Goal: Task Accomplishment & Management: Use online tool/utility

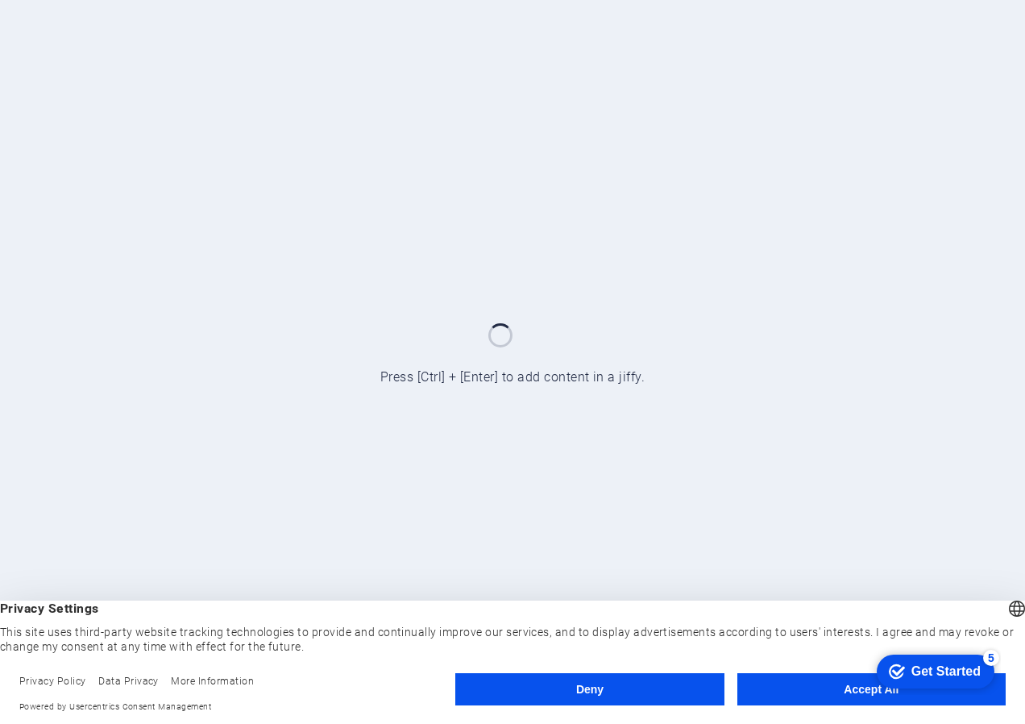
click at [841, 690] on button "Accept All" at bounding box center [872, 689] width 268 height 32
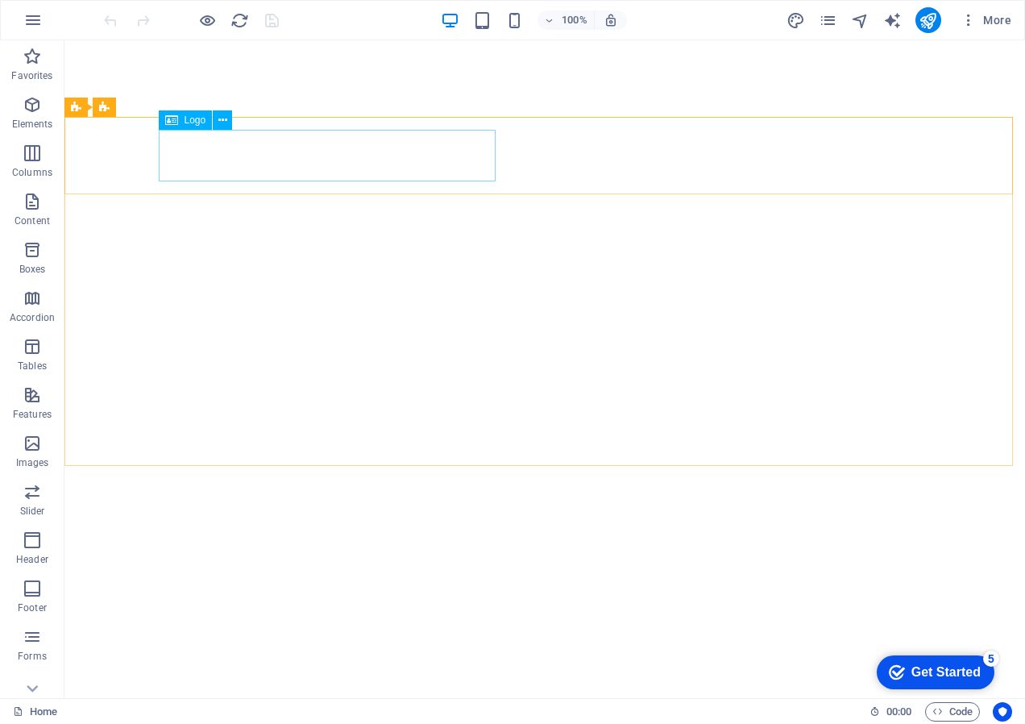
click at [185, 123] on span "Logo" at bounding box center [196, 120] width 22 height 10
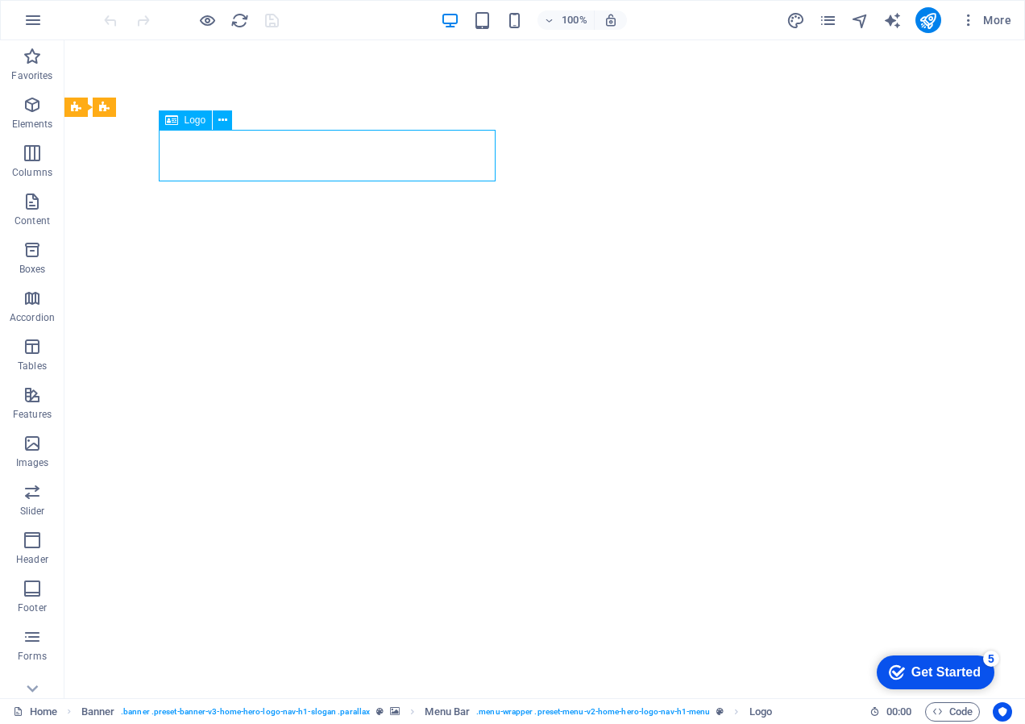
click at [191, 114] on div "Logo" at bounding box center [186, 119] width 54 height 19
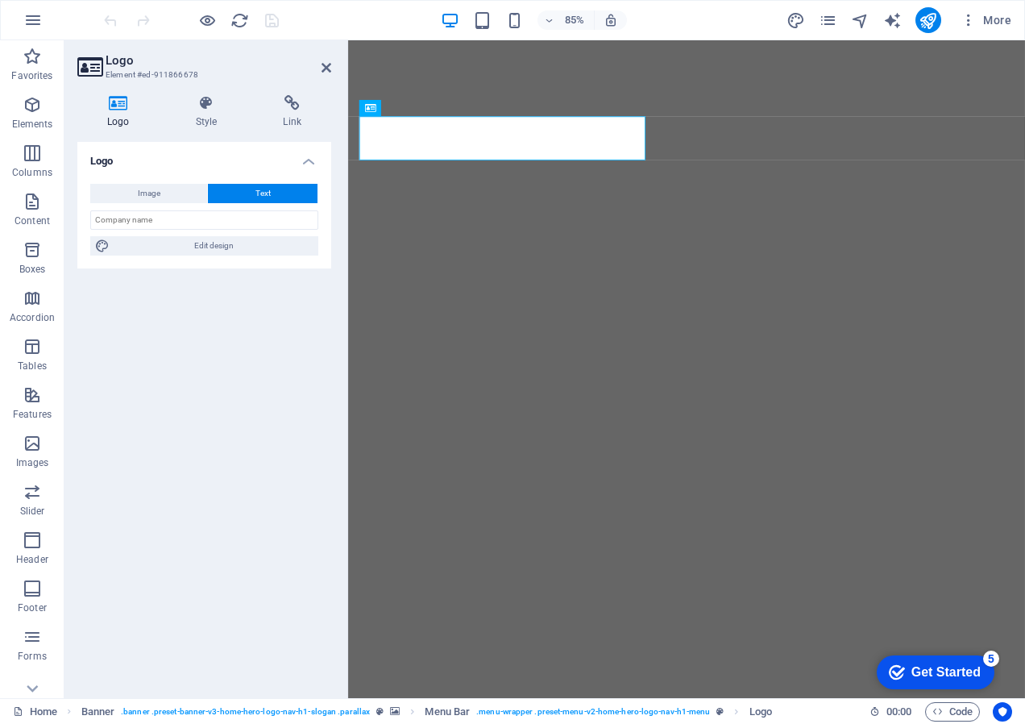
click at [117, 100] on icon at bounding box center [118, 103] width 82 height 16
click at [148, 188] on span "Image" at bounding box center [149, 193] width 23 height 19
select select "DISABLED_OPTION_VALUE"
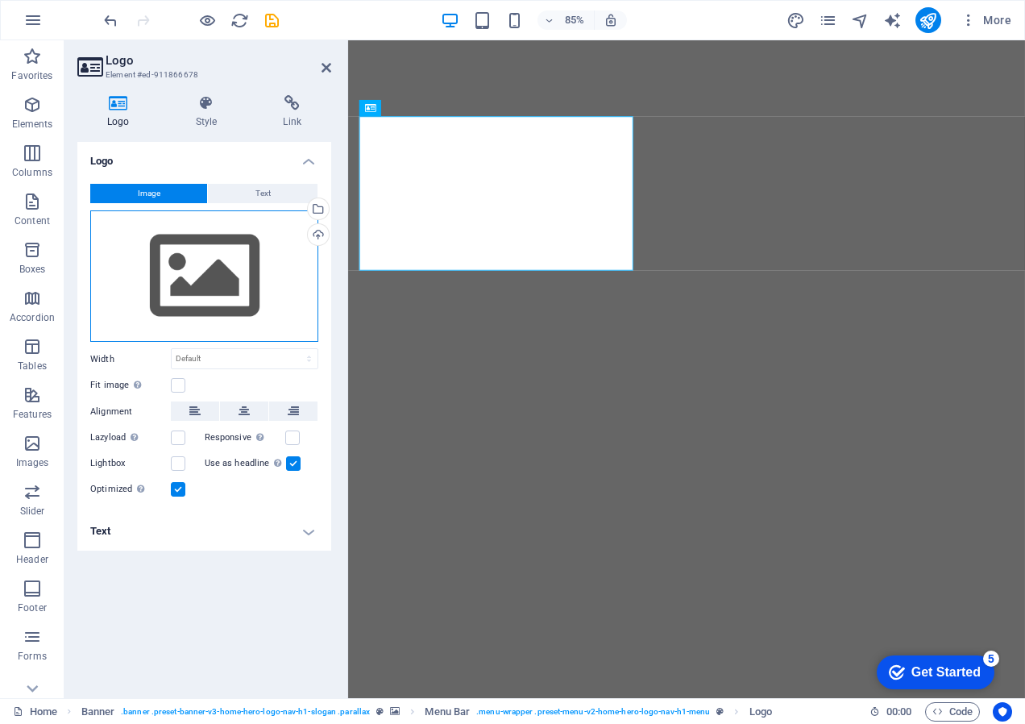
click at [197, 261] on div "Drag files here, click to choose files or select files from Files or our free s…" at bounding box center [204, 276] width 228 height 132
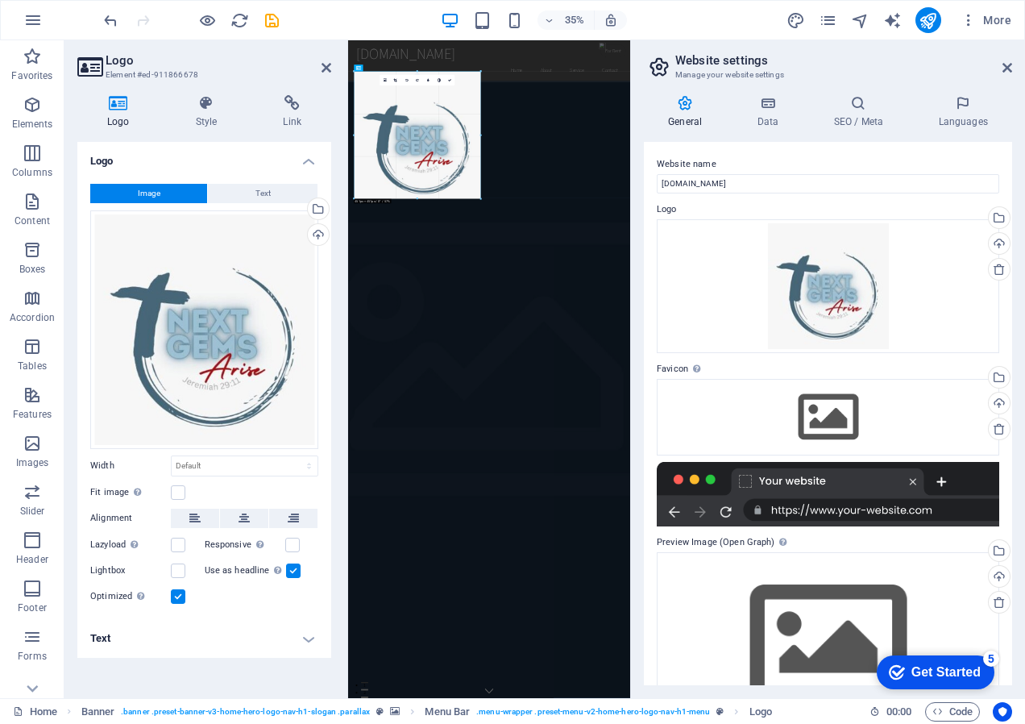
drag, startPoint x: 576, startPoint y: 305, endPoint x: 262, endPoint y: -2, distance: 439.5
type input "449"
select select "px"
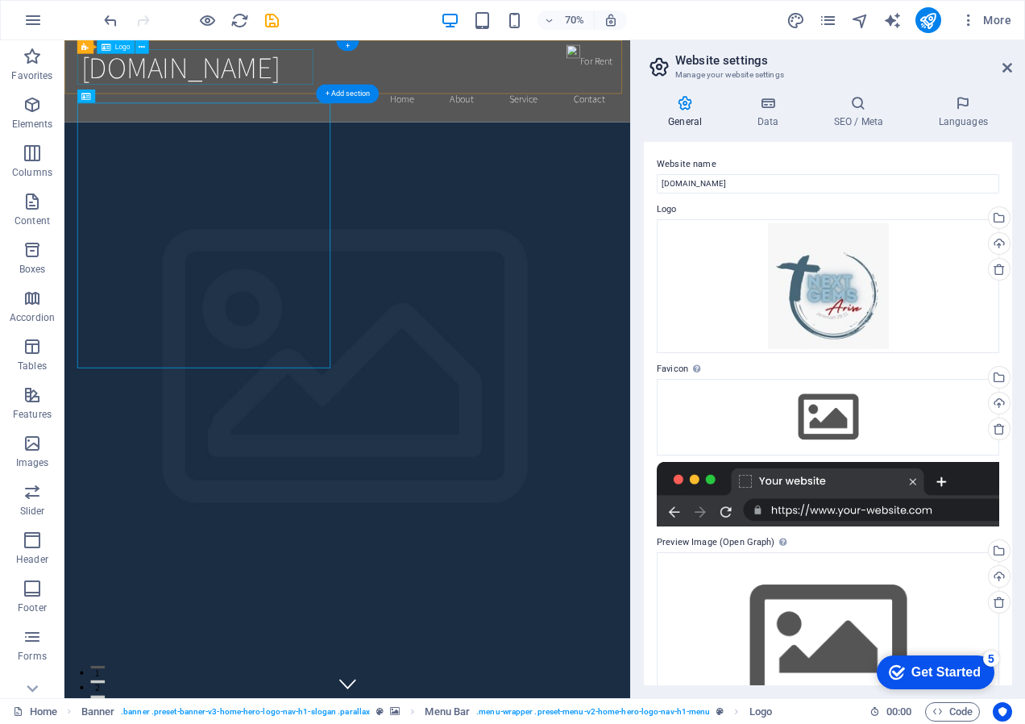
click at [293, 64] on div "[DOMAIN_NAME]" at bounding box center [469, 78] width 761 height 51
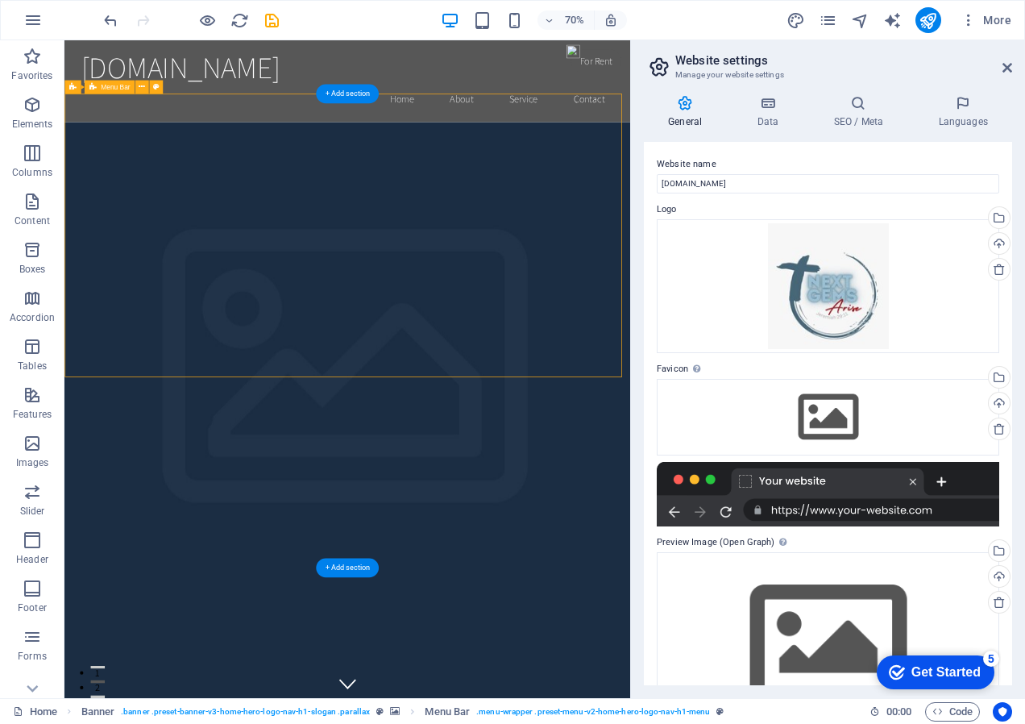
drag, startPoint x: 444, startPoint y: 505, endPoint x: 350, endPoint y: 355, distance: 177.1
select select "px"
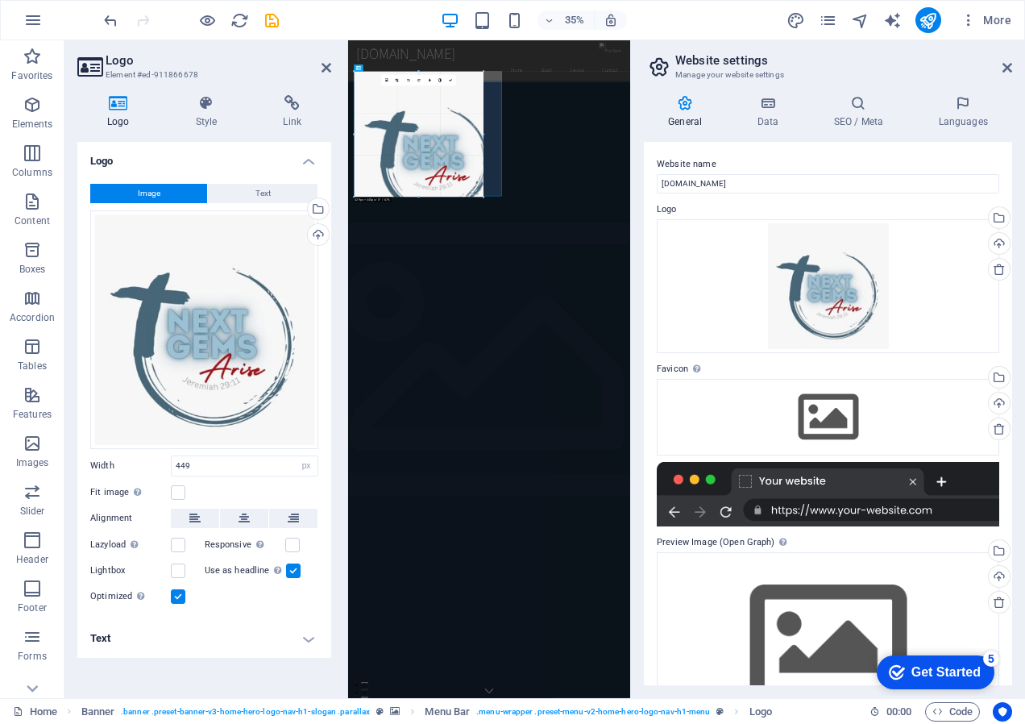
drag, startPoint x: 480, startPoint y: 205, endPoint x: 410, endPoint y: 139, distance: 96.4
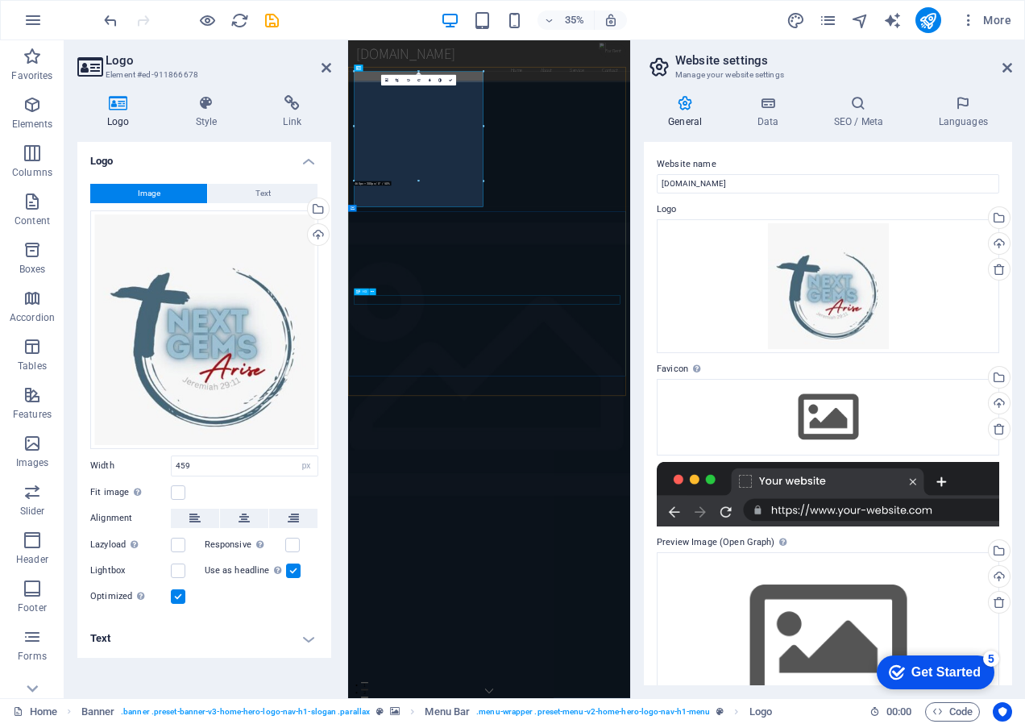
drag, startPoint x: 82, startPoint y: 727, endPoint x: 380, endPoint y: 295, distance: 524.5
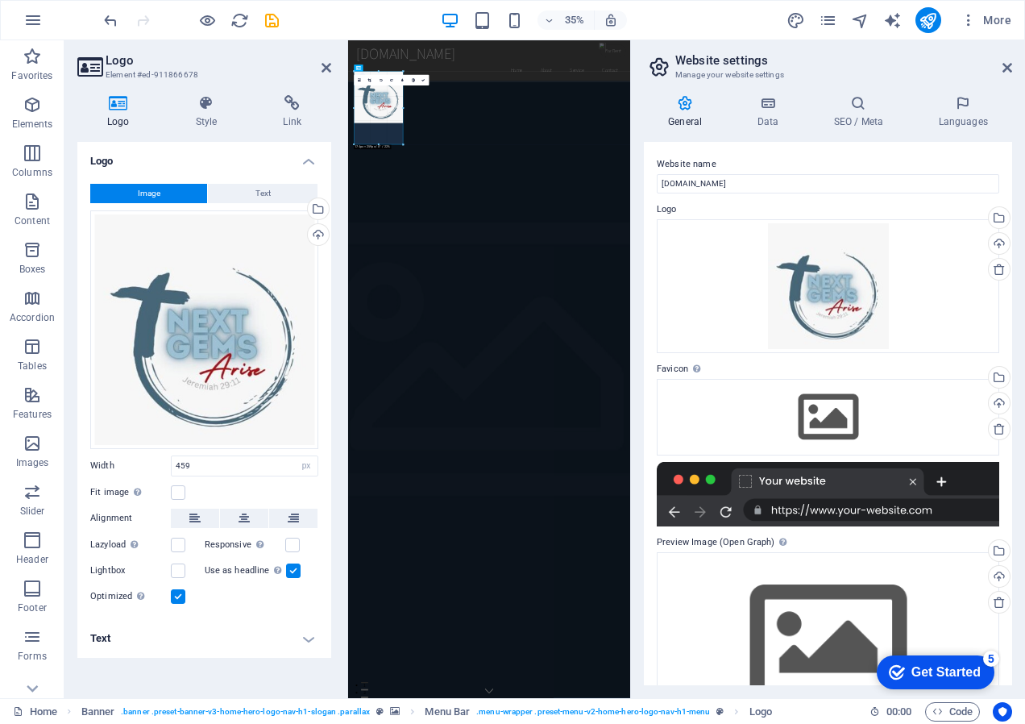
drag, startPoint x: 483, startPoint y: 206, endPoint x: 248, endPoint y: -34, distance: 335.7
drag, startPoint x: 404, startPoint y: 124, endPoint x: 301, endPoint y: 17, distance: 148.2
type input "49"
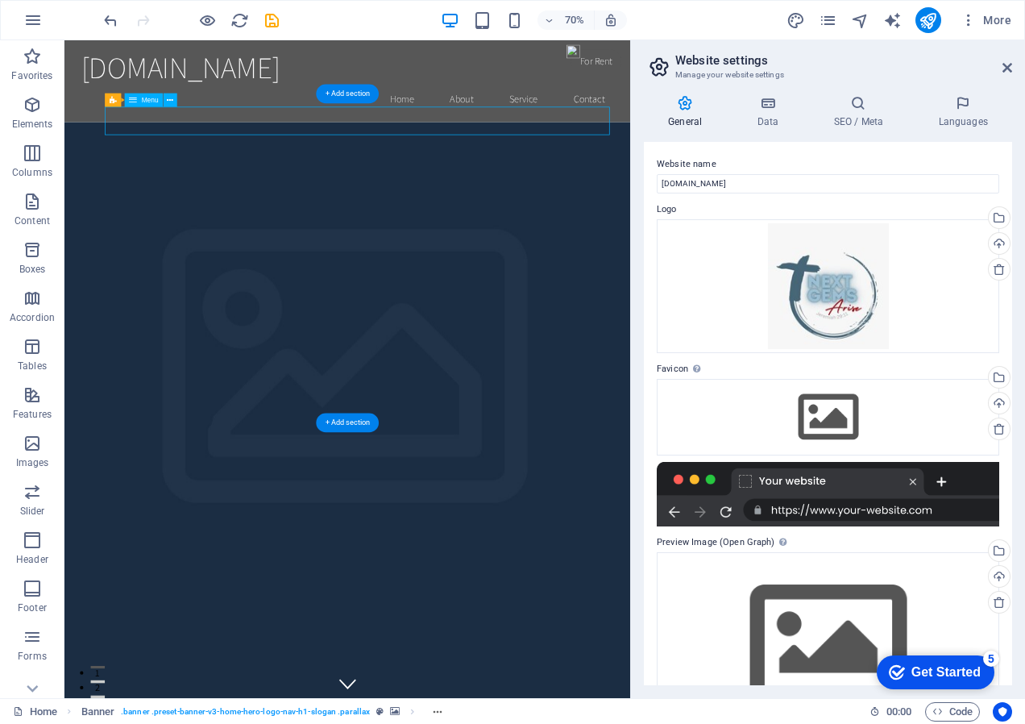
select select
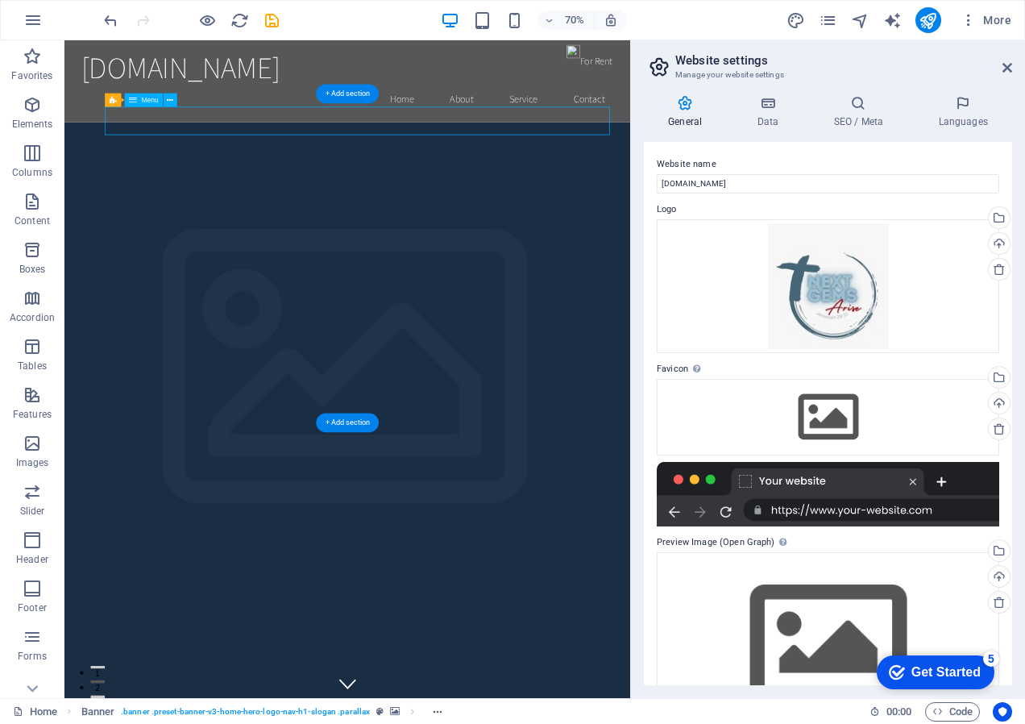
select select
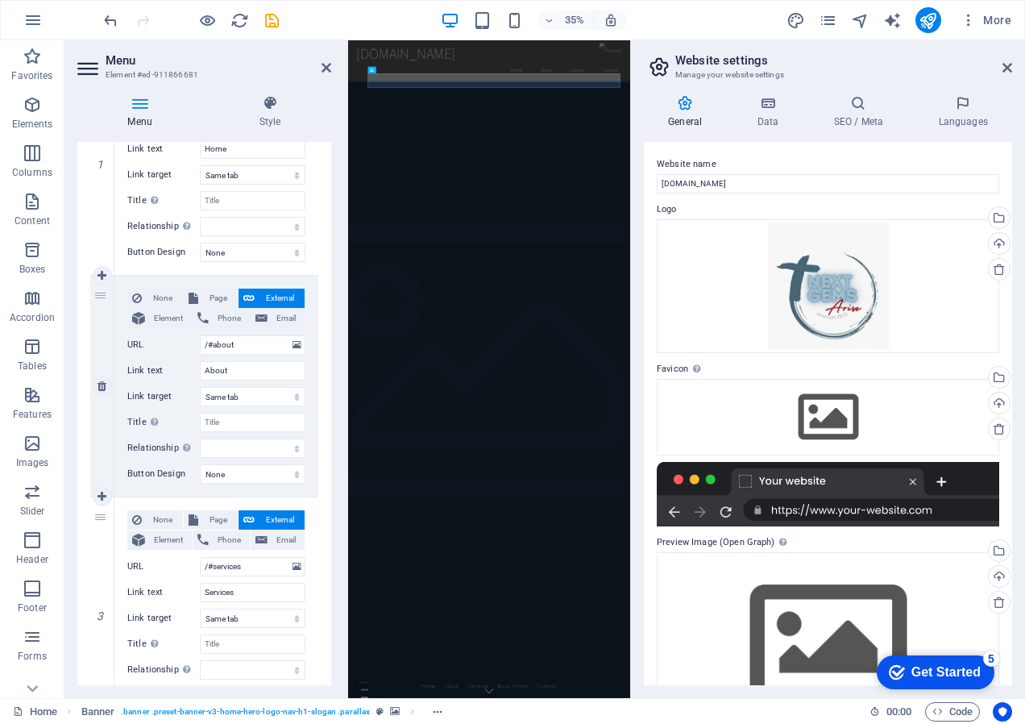
scroll to position [242, 0]
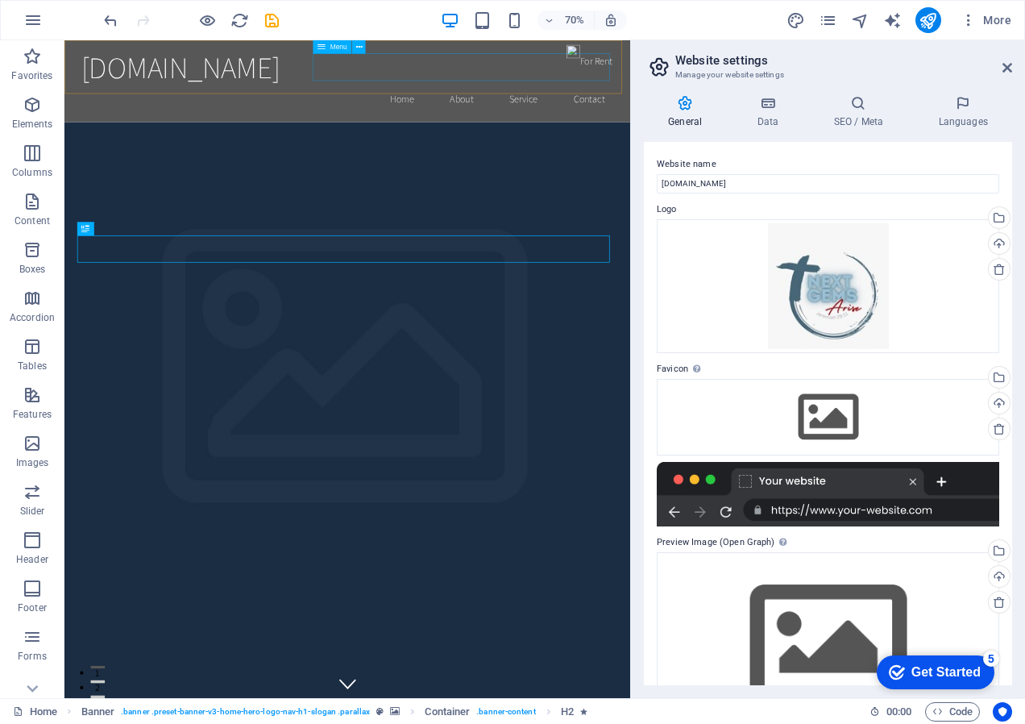
click at [337, 46] on span "Menu" at bounding box center [338, 47] width 17 height 6
click at [320, 45] on icon at bounding box center [322, 47] width 8 height 14
select select
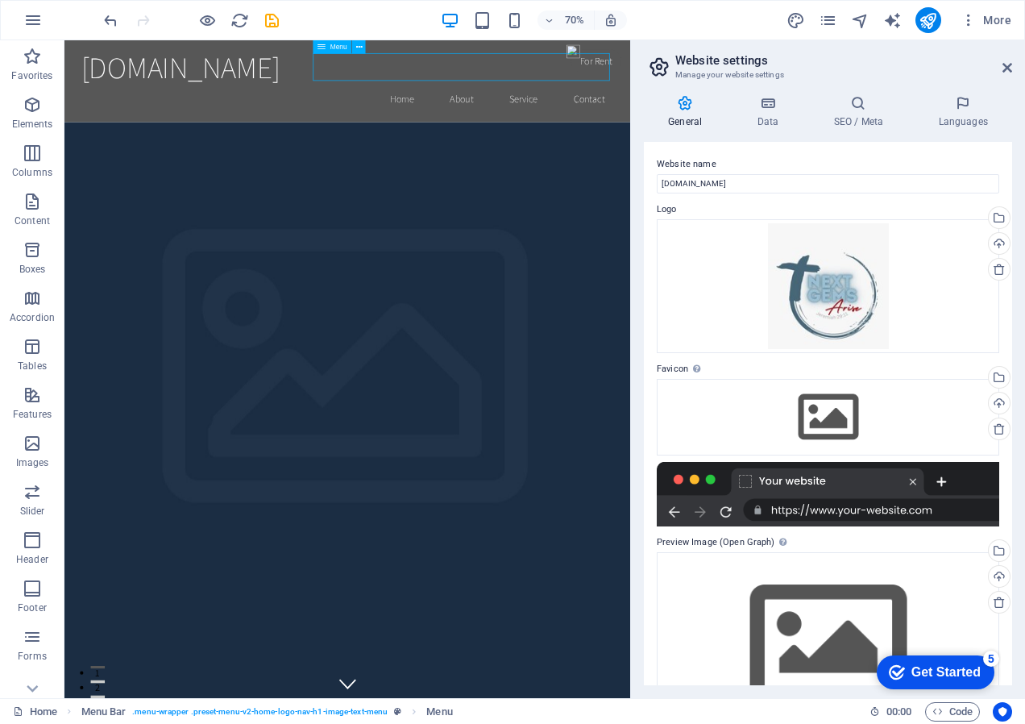
select select
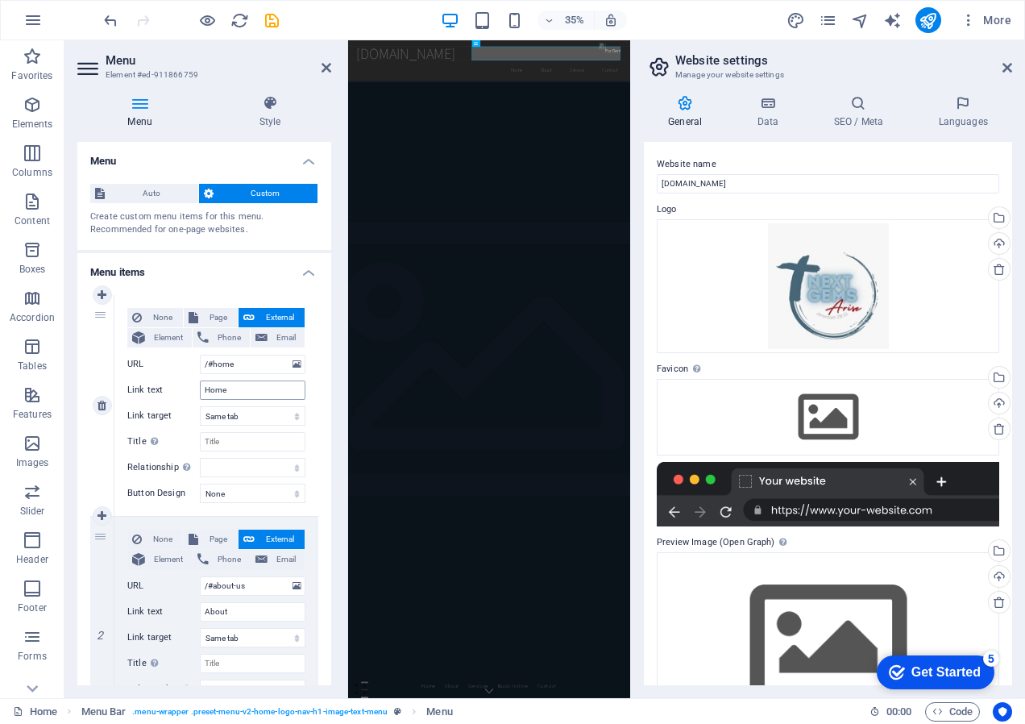
scroll to position [81, 0]
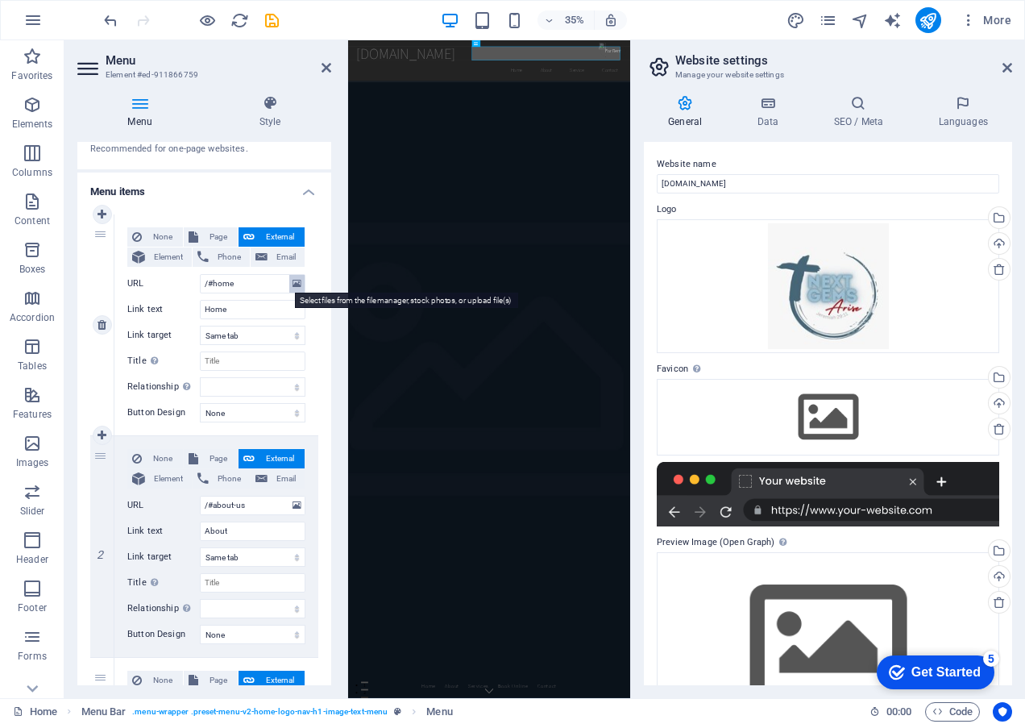
click at [298, 283] on button at bounding box center [296, 284] width 15 height 18
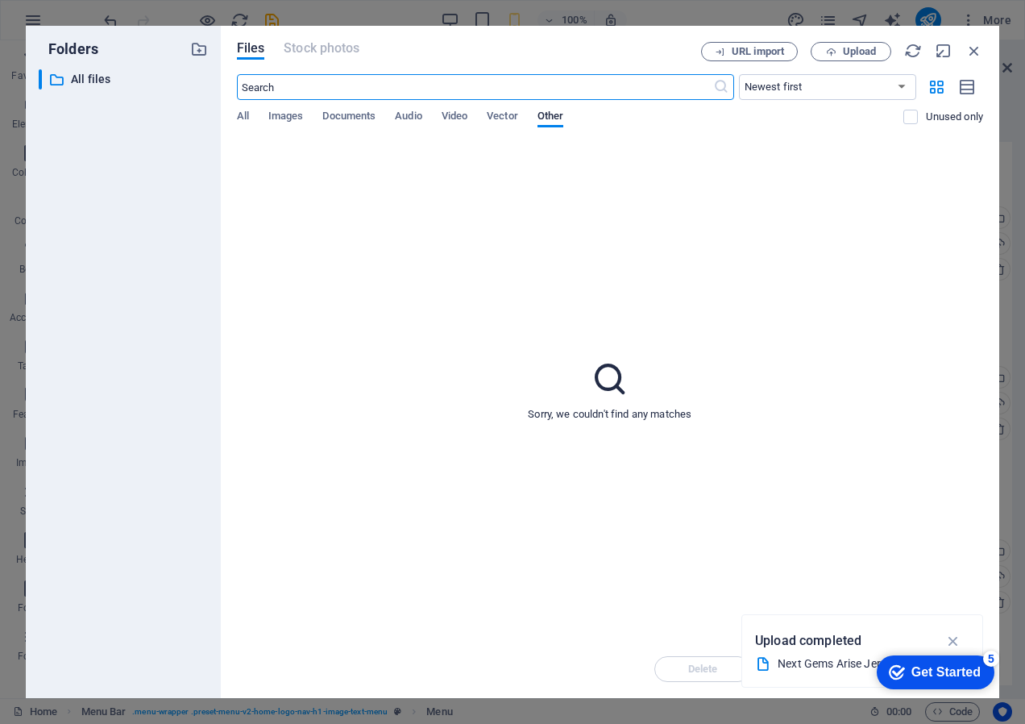
click at [921, 666] on div "Get Started" at bounding box center [946, 672] width 69 height 15
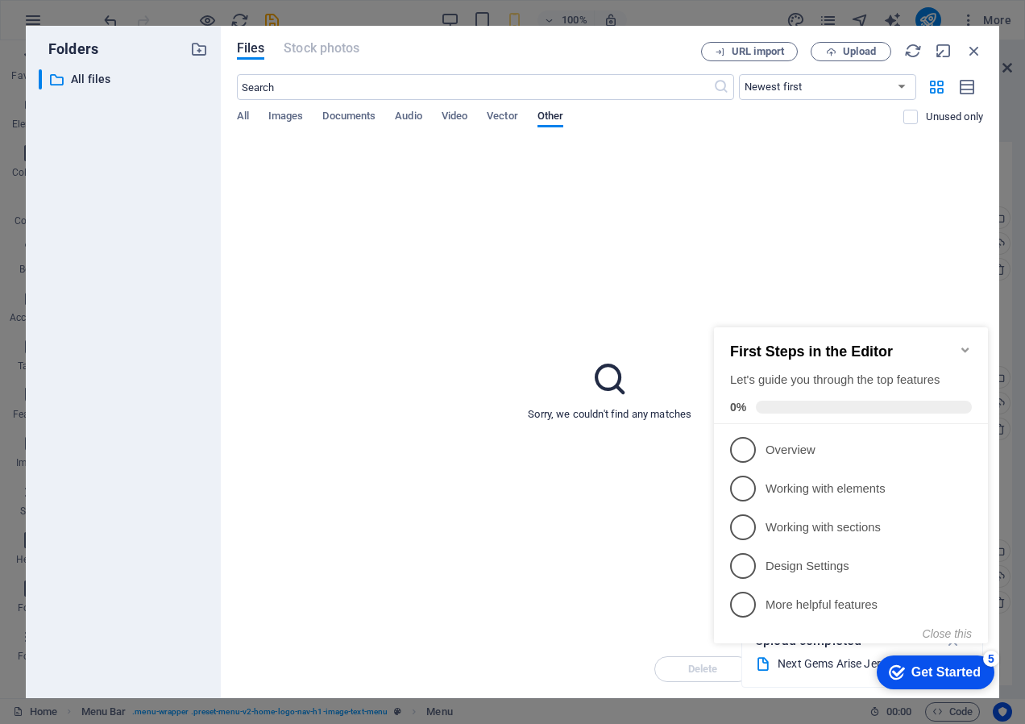
click at [571, 453] on div "Sorry, we couldn't find any matches" at bounding box center [610, 390] width 746 height 500
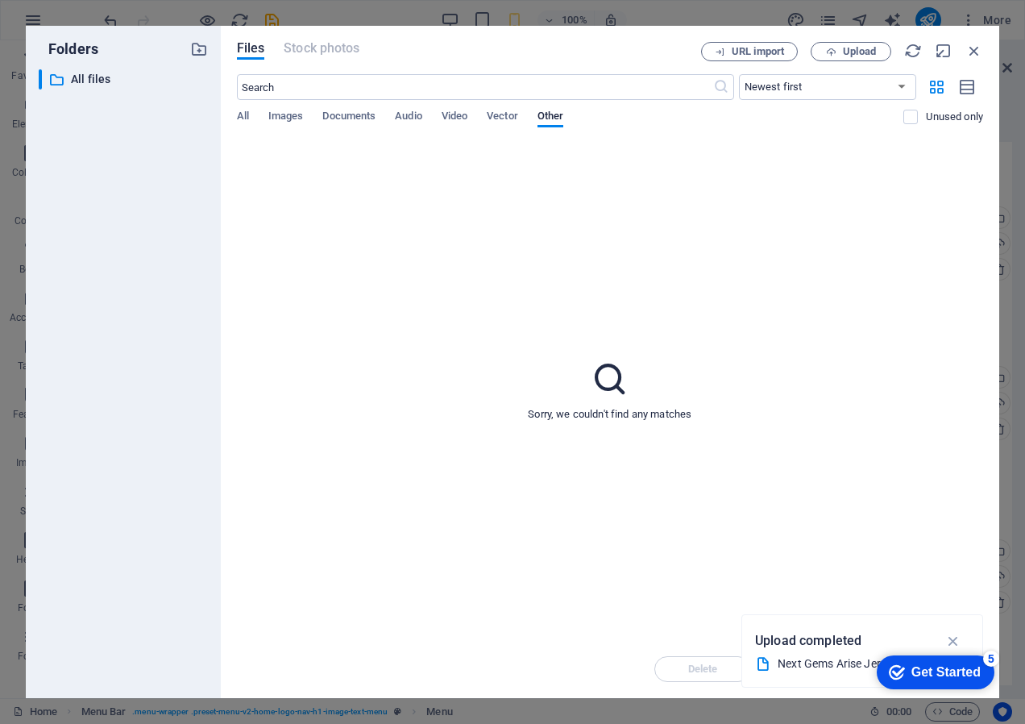
click at [973, 50] on icon "button" at bounding box center [975, 51] width 18 height 18
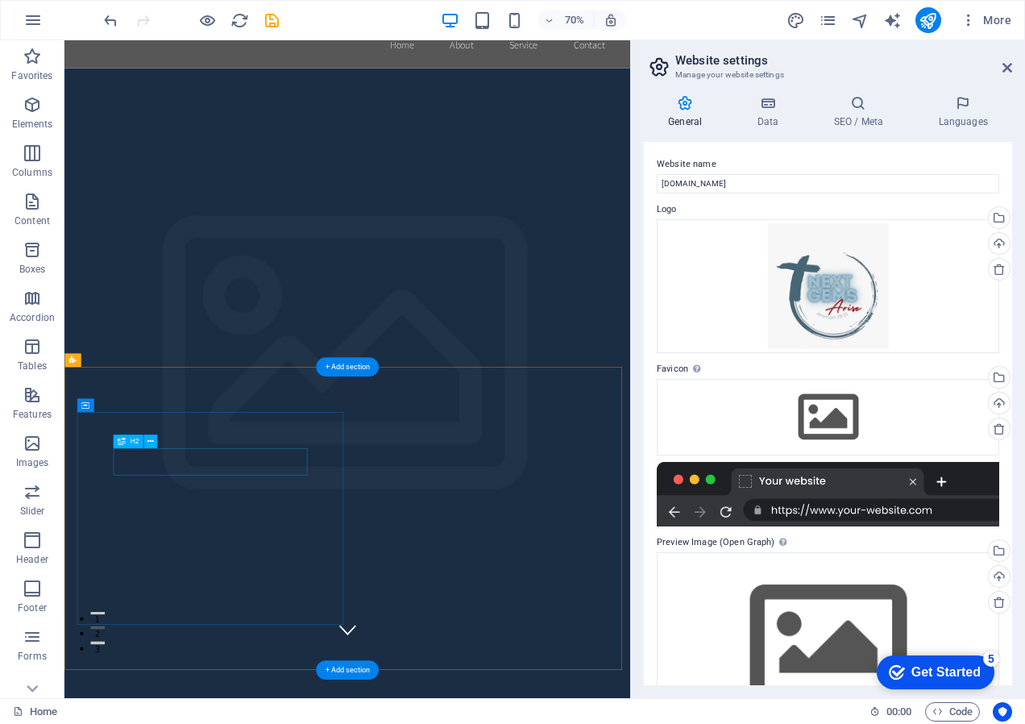
scroll to position [0, 0]
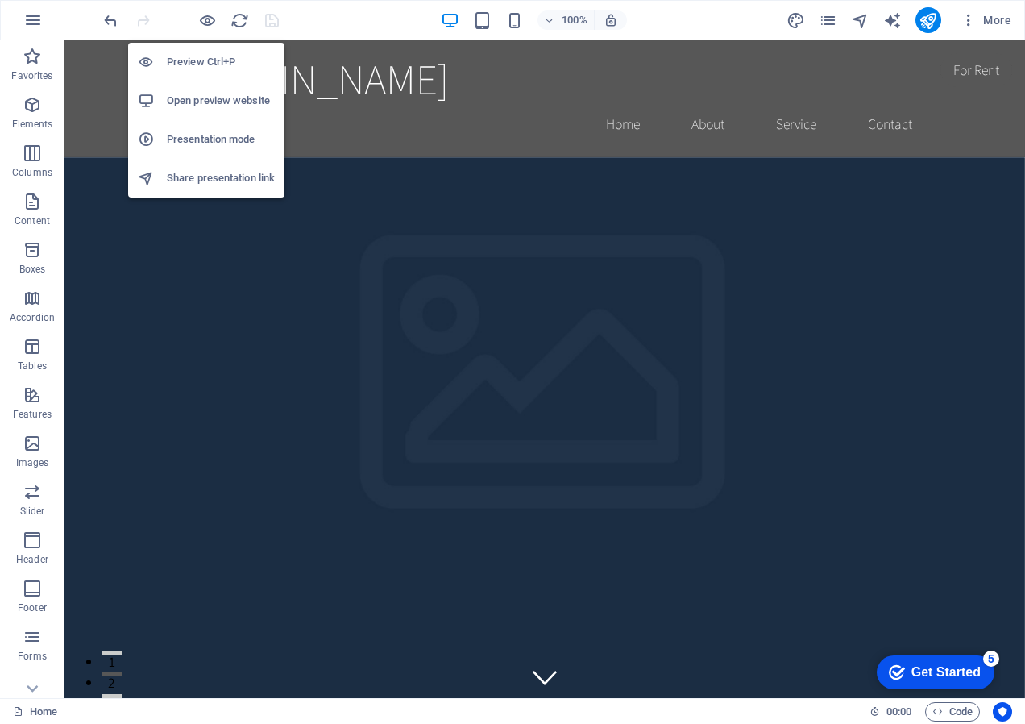
click at [240, 100] on h6 "Open preview website" at bounding box center [221, 100] width 108 height 19
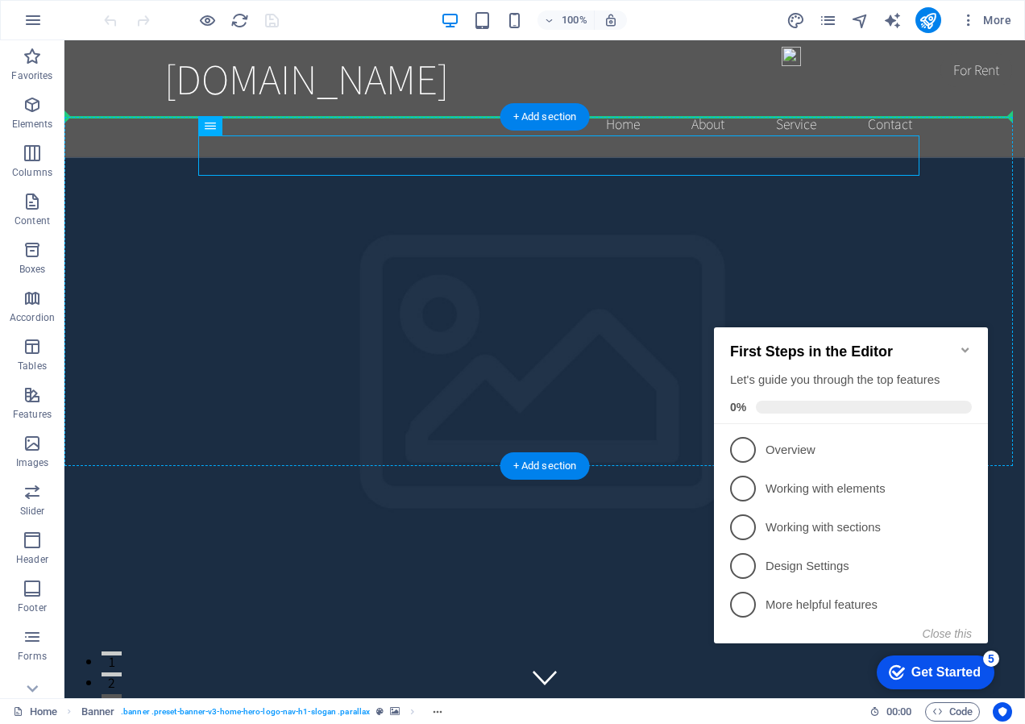
drag, startPoint x: 276, startPoint y: 161, endPoint x: 312, endPoint y: 120, distance: 54.3
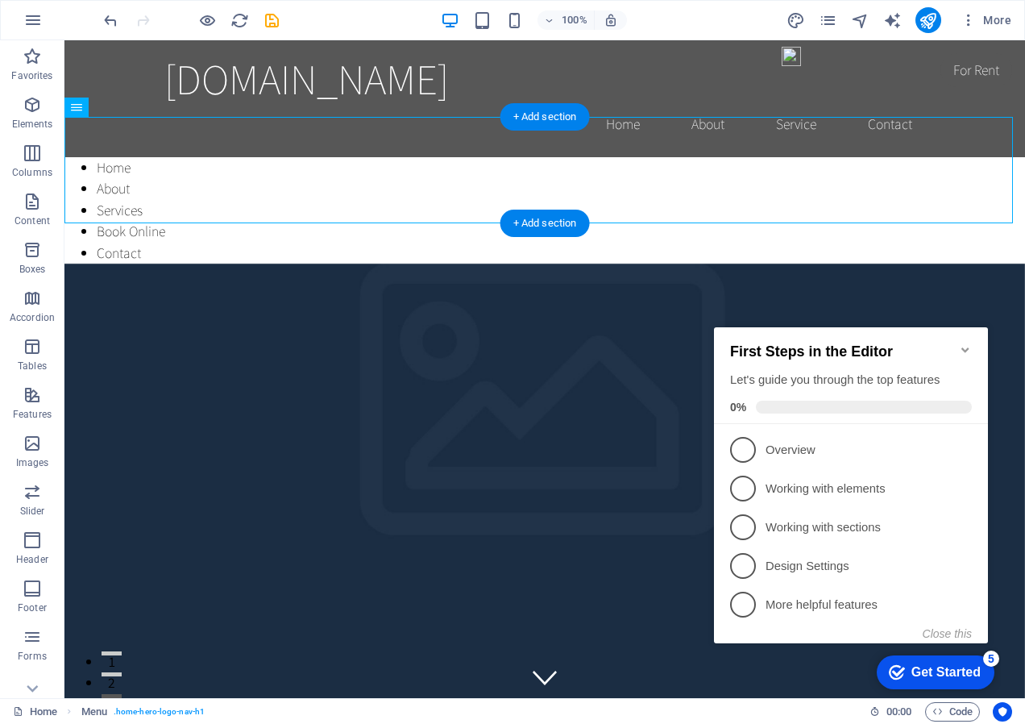
drag, startPoint x: 160, startPoint y: 150, endPoint x: 215, endPoint y: 118, distance: 64.3
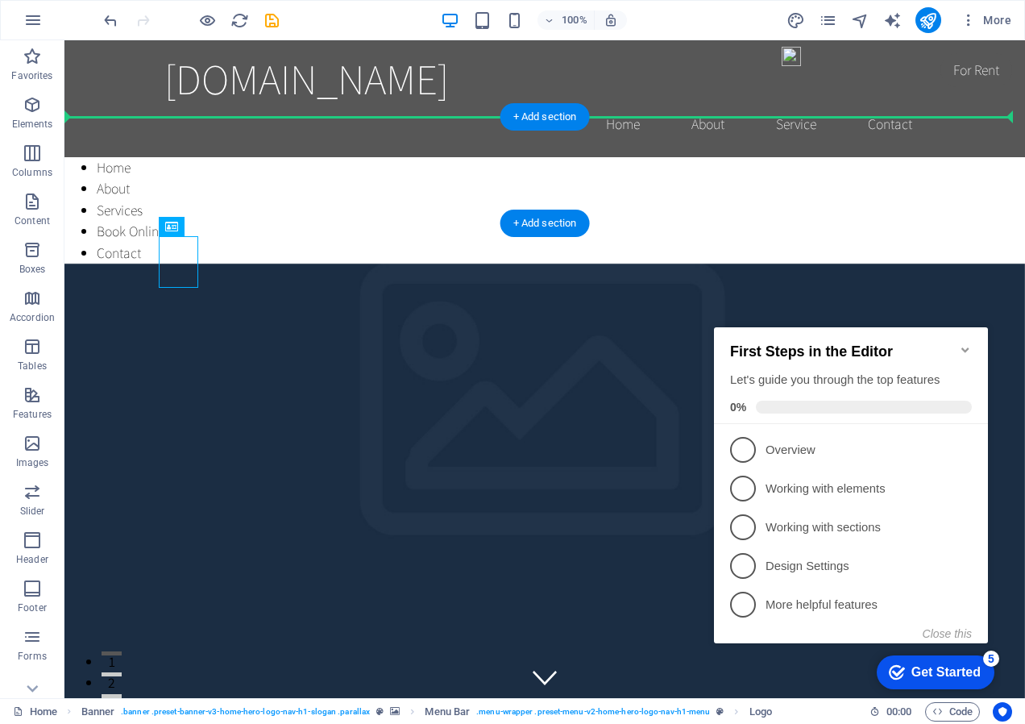
drag, startPoint x: 177, startPoint y: 260, endPoint x: 114, endPoint y: 126, distance: 148.6
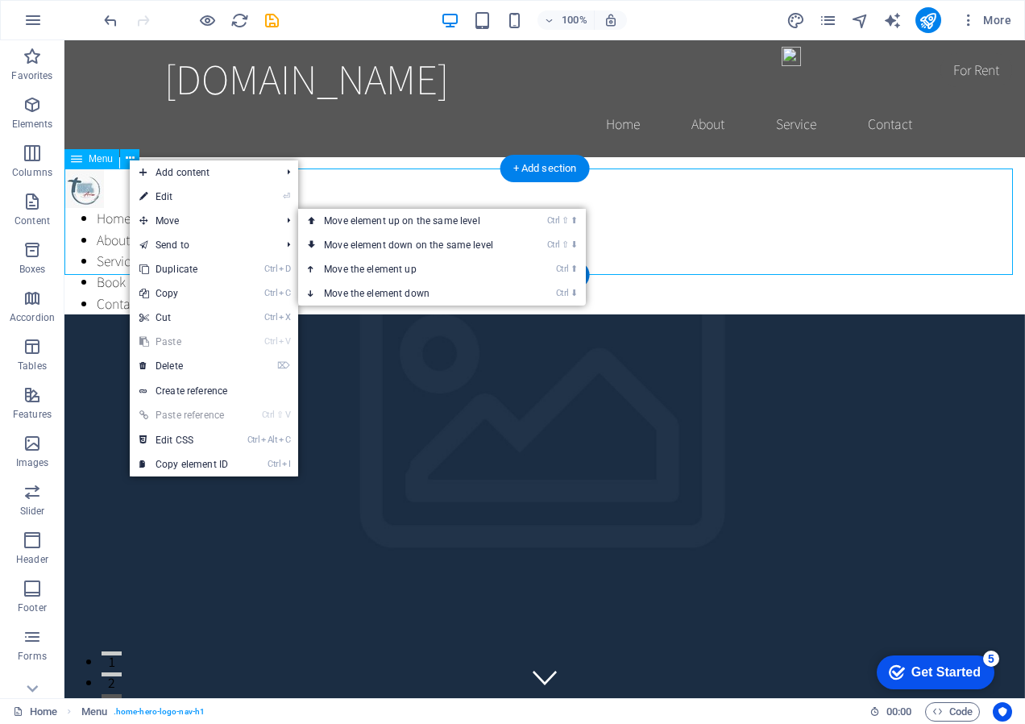
click at [103, 247] on nav "Home About Services Book Online Contact" at bounding box center [544, 261] width 961 height 106
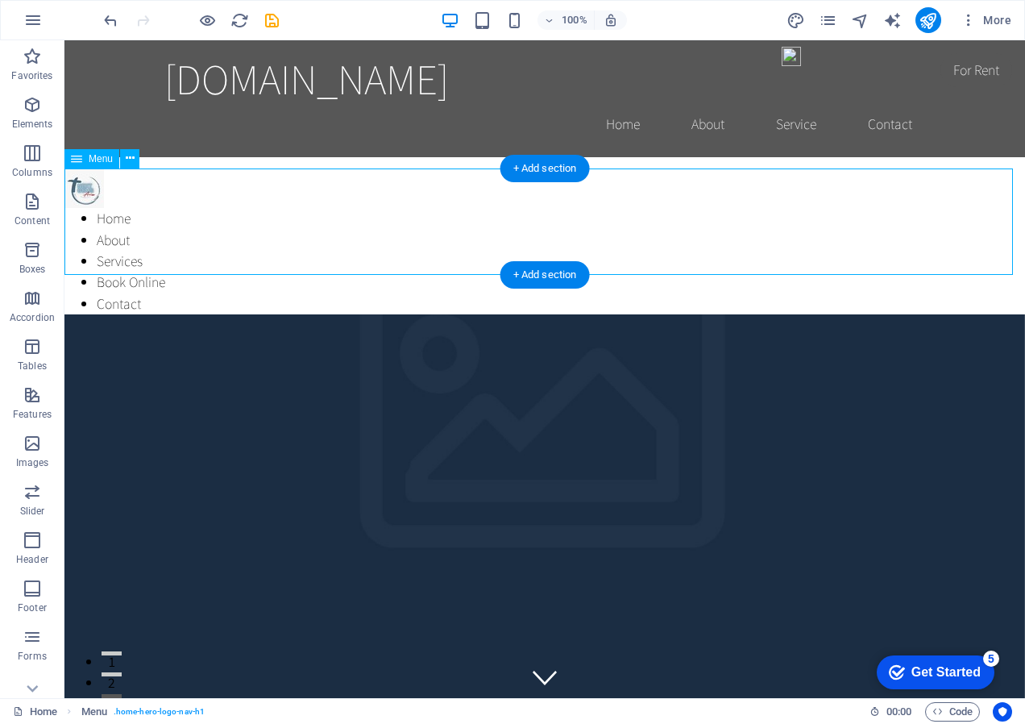
click at [151, 240] on nav "Home About Services Book Online Contact" at bounding box center [544, 261] width 961 height 106
select select
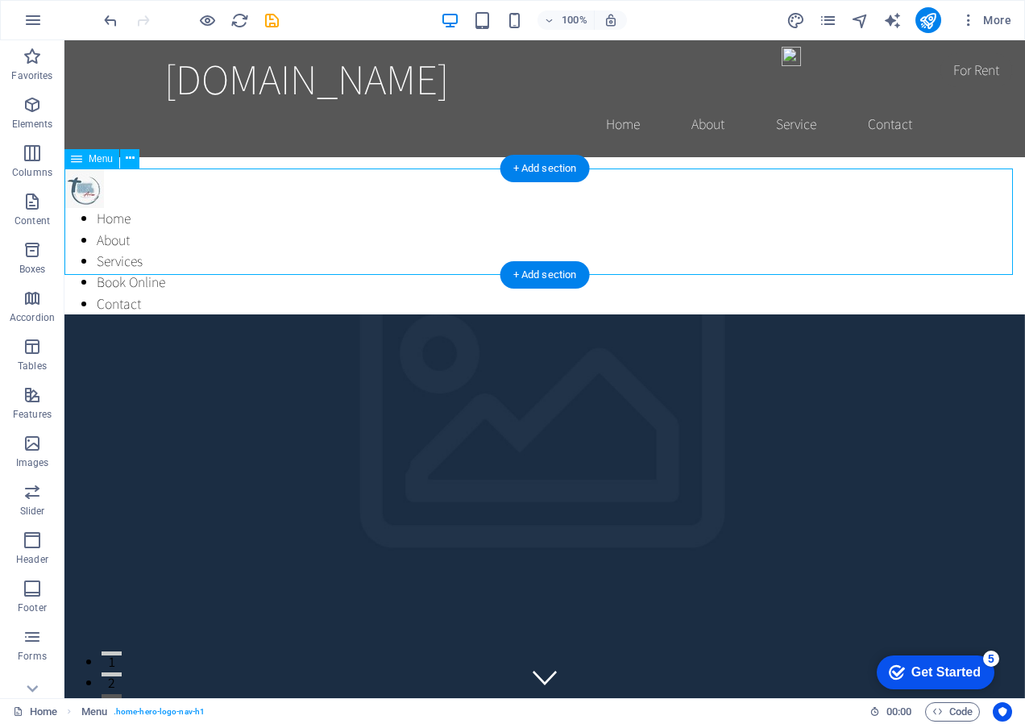
select select
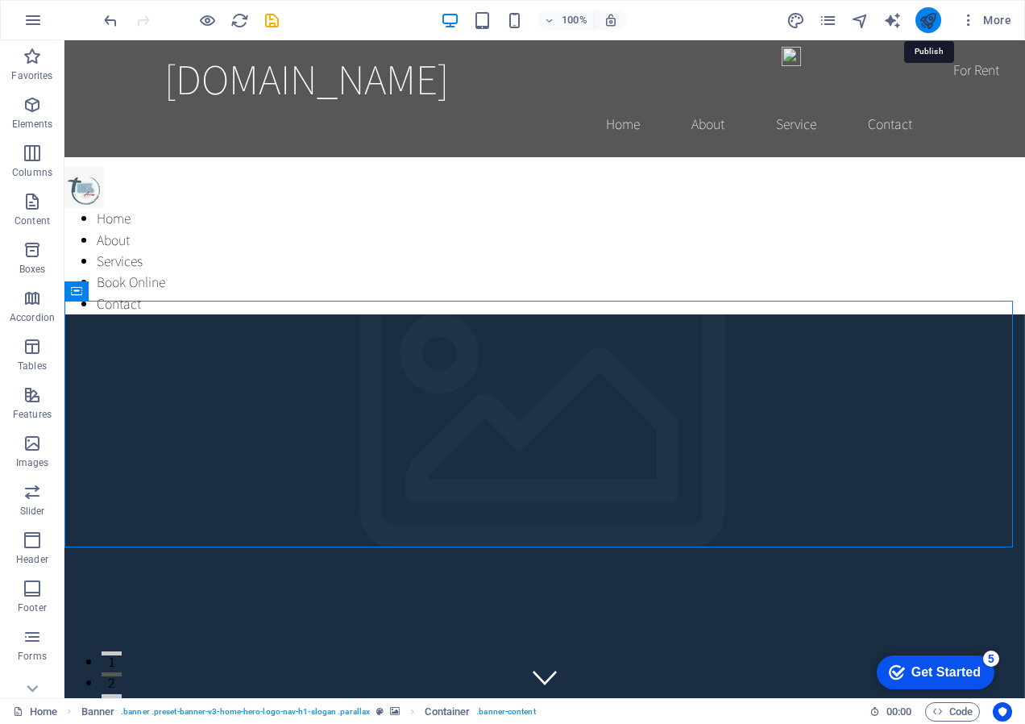
click at [937, 14] on icon "publish" at bounding box center [928, 20] width 19 height 19
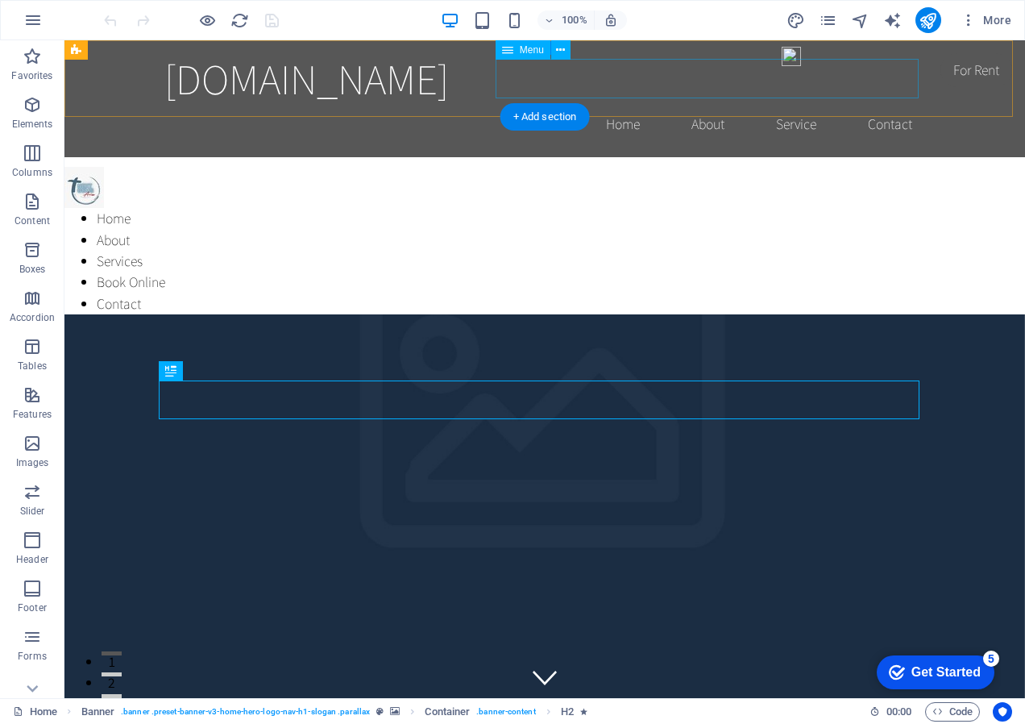
click at [610, 104] on nav "Home About Service Contact" at bounding box center [544, 124] width 761 height 40
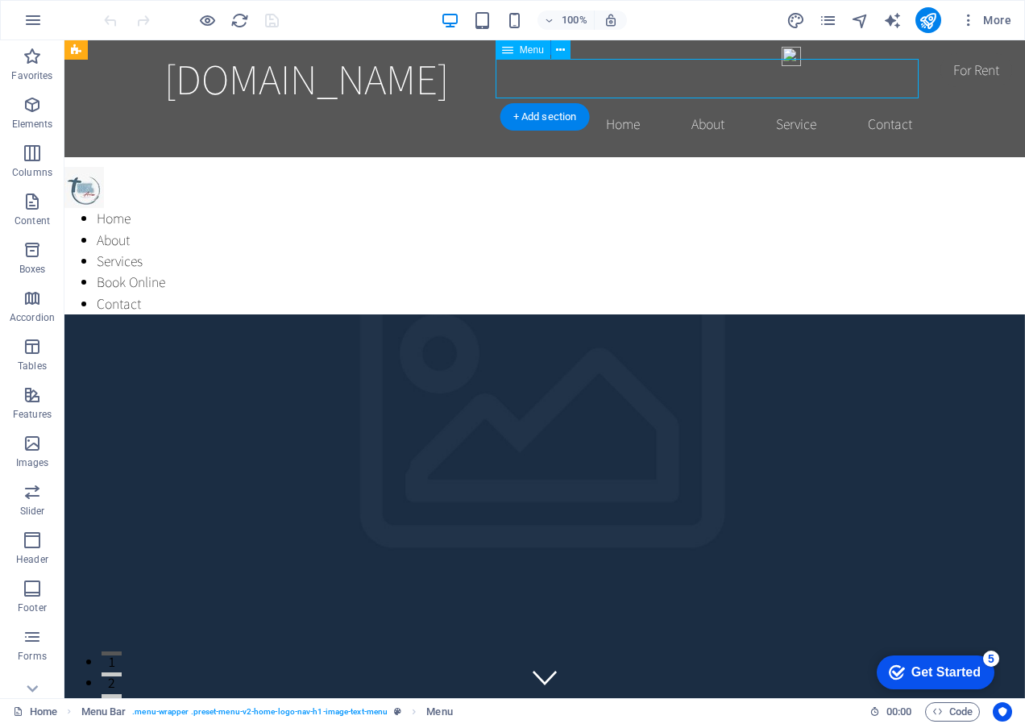
click at [610, 104] on nav "Home About Service Contact" at bounding box center [544, 124] width 761 height 40
select select
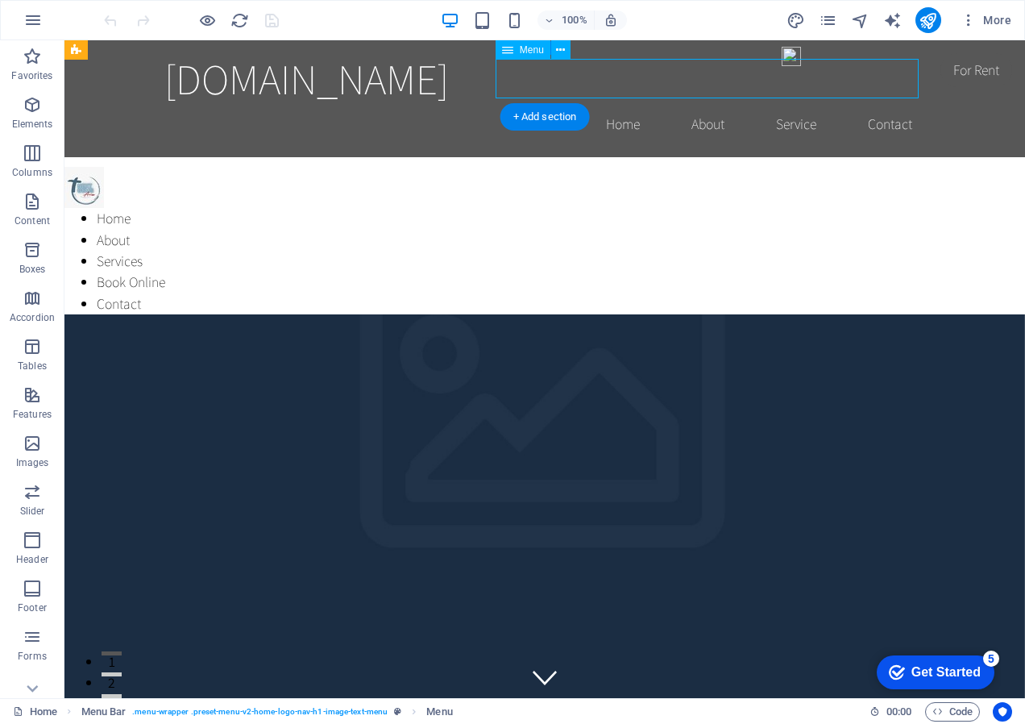
select select
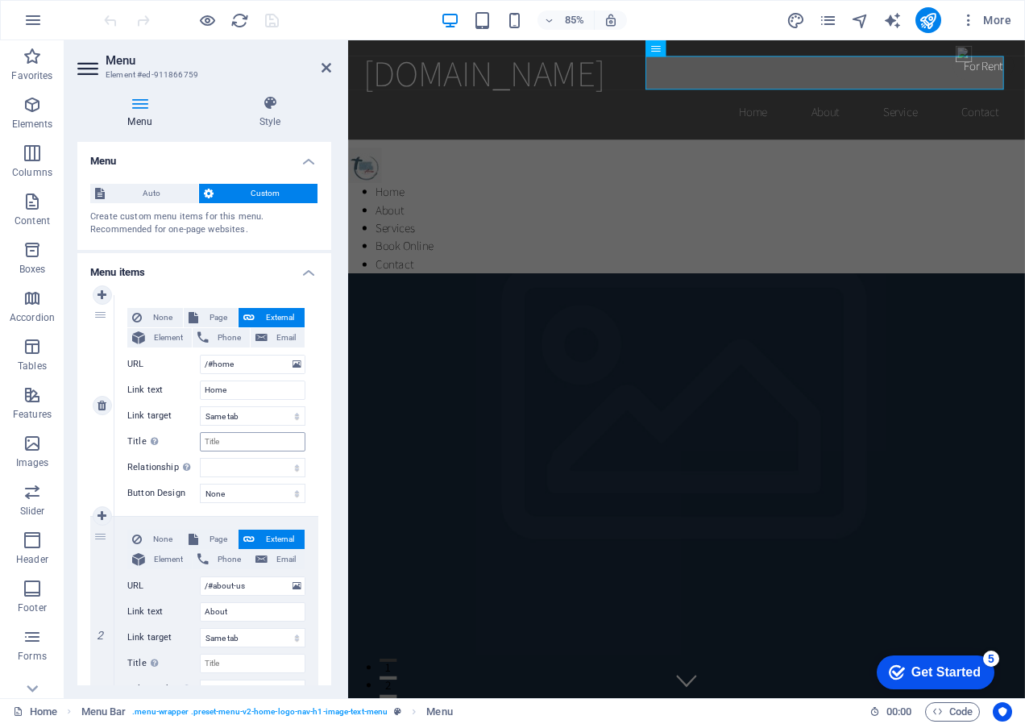
scroll to position [81, 0]
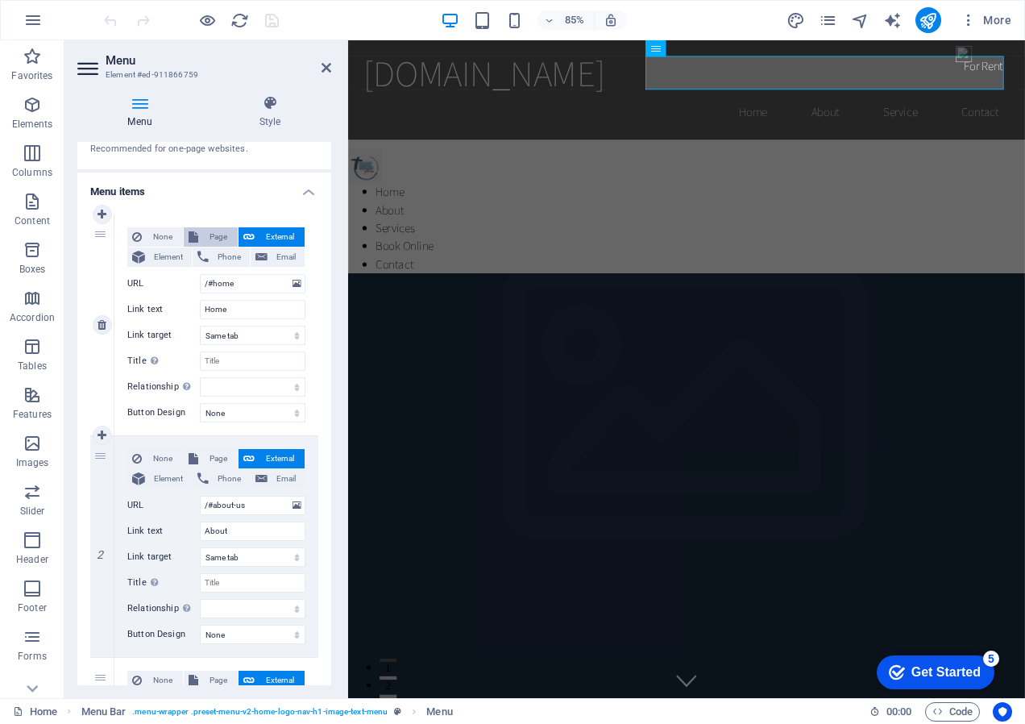
click at [212, 235] on span "Page" at bounding box center [218, 236] width 30 height 19
select select
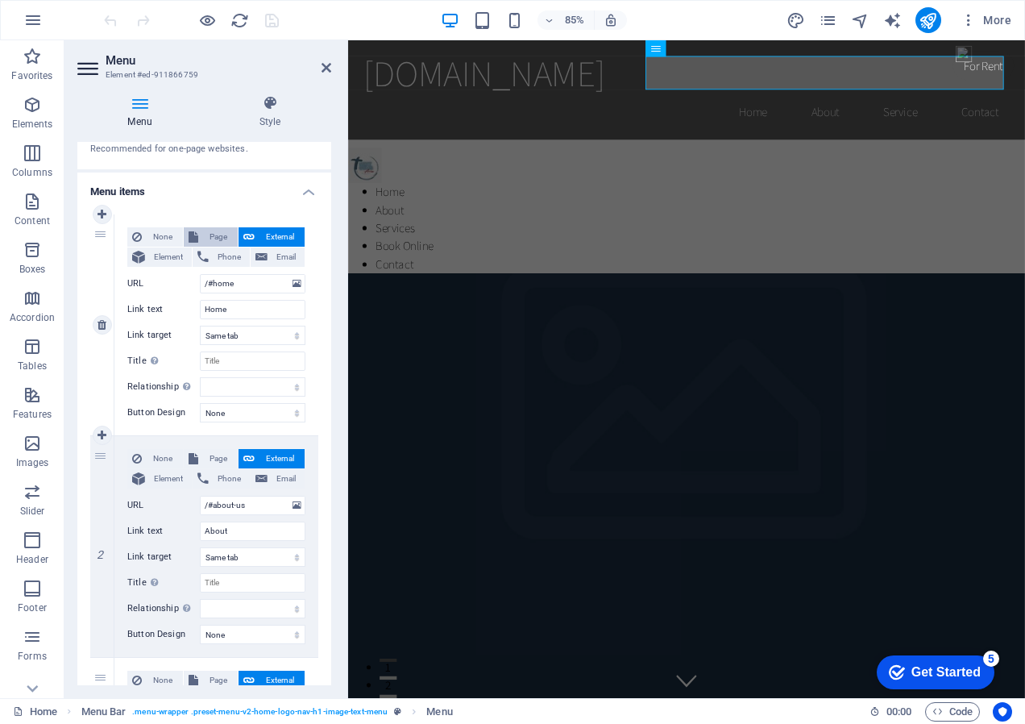
select select
click at [264, 228] on span "External" at bounding box center [280, 236] width 40 height 19
select select "blank"
select select
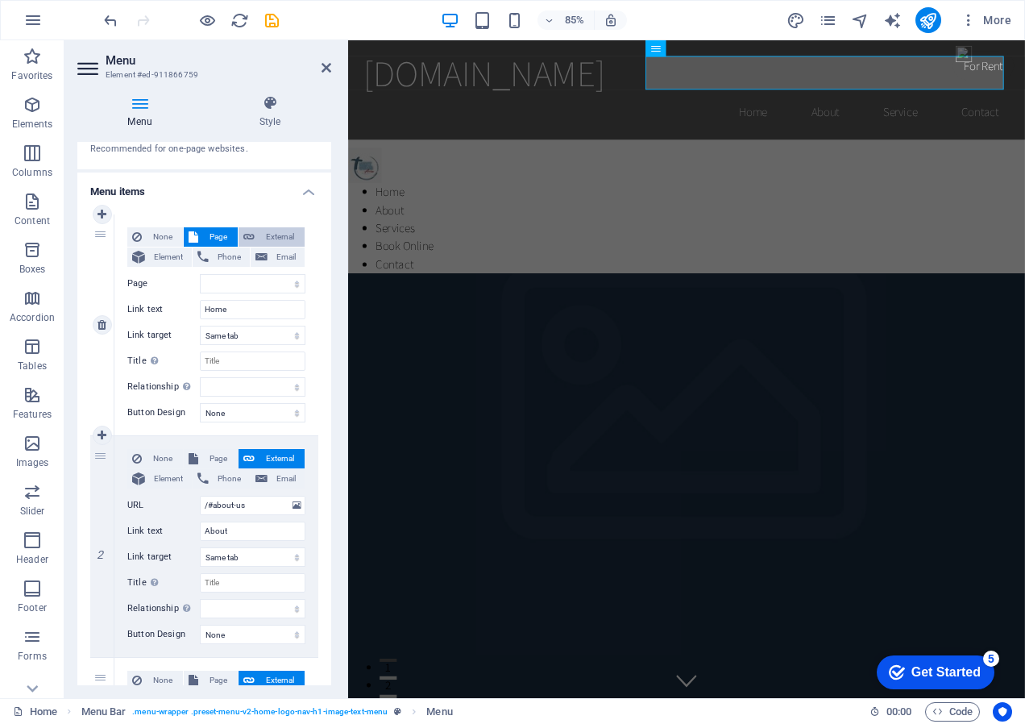
select select
click at [222, 231] on span "Page" at bounding box center [218, 236] width 30 height 19
select select
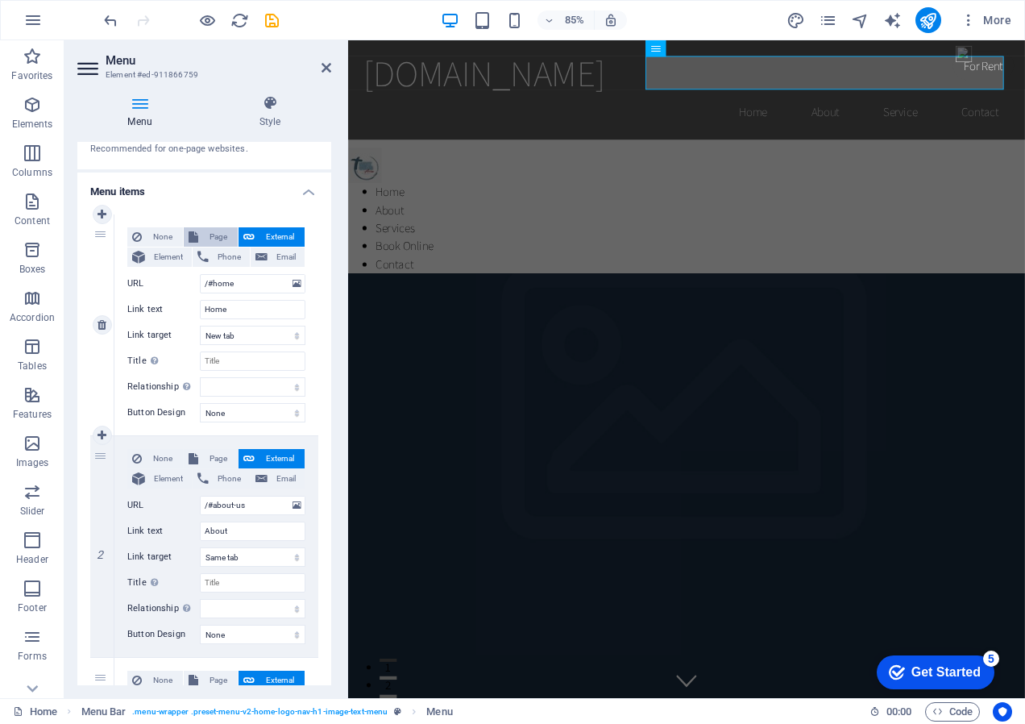
select select
click at [296, 283] on select "Home Subpage Legal Notice Privacy" at bounding box center [253, 283] width 106 height 19
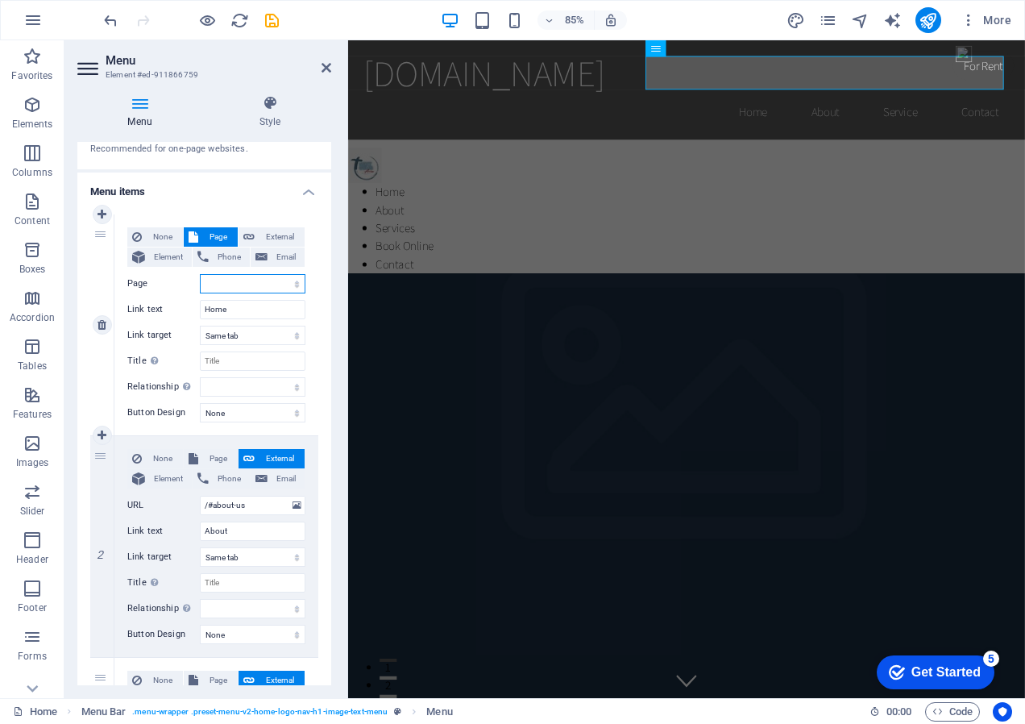
select select "0"
click at [200, 274] on select "Home Subpage Legal Notice Privacy" at bounding box center [253, 283] width 106 height 19
select select
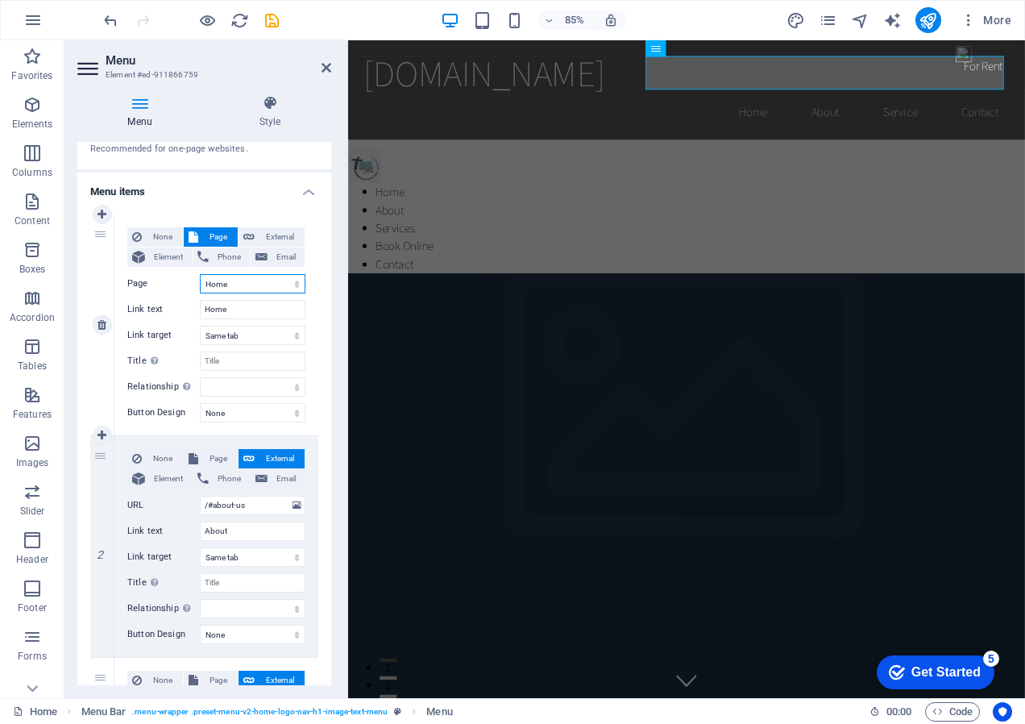
select select
click at [260, 239] on span "External" at bounding box center [280, 236] width 40 height 19
select select "blank"
select select
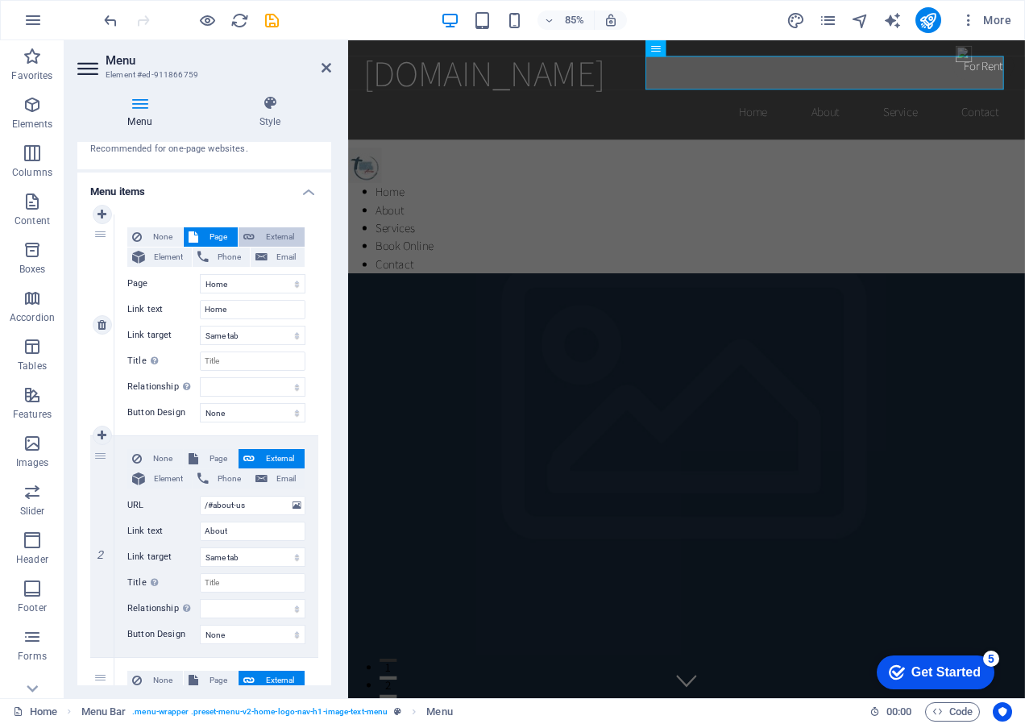
select select
click at [231, 254] on span "Phone" at bounding box center [229, 256] width 31 height 19
select select
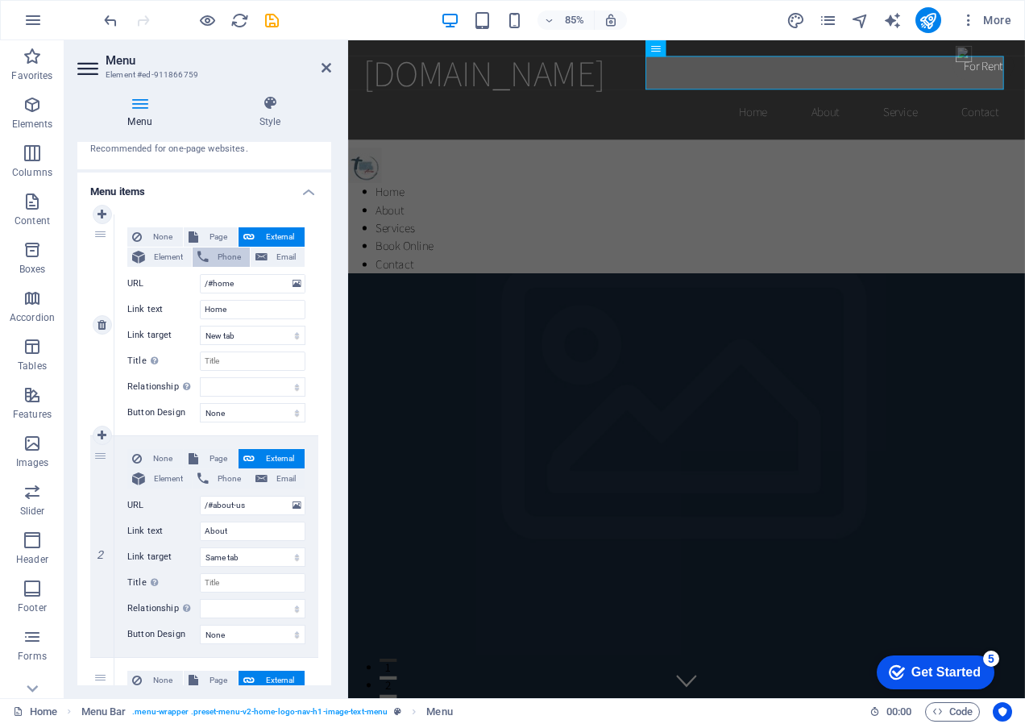
select select
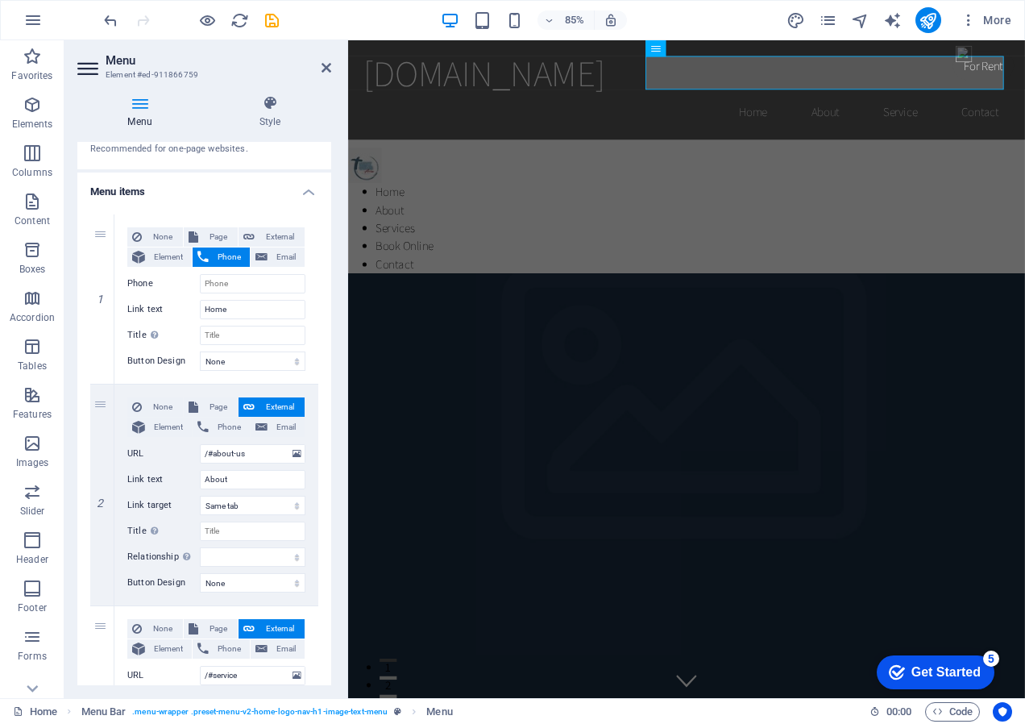
click at [318, 71] on header "Menu Element #ed-911866759" at bounding box center [204, 61] width 254 height 42
click at [320, 66] on h2 "Menu" at bounding box center [219, 60] width 226 height 15
click at [326, 69] on icon at bounding box center [327, 67] width 10 height 13
